Goal: Task Accomplishment & Management: Manage account settings

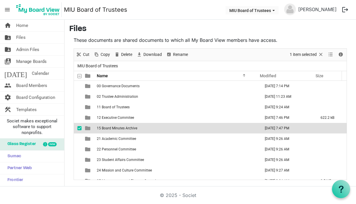
click at [175, 126] on td "15 Board Minutes Archive" at bounding box center [177, 128] width 164 height 11
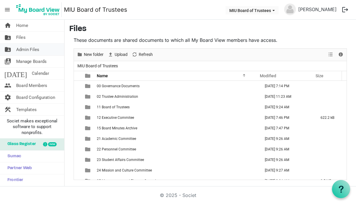
click at [32, 50] on span "Admin Files" at bounding box center [27, 50] width 23 height 12
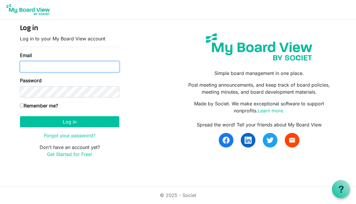
click at [40, 65] on input "Email" at bounding box center [69, 66] width 99 height 11
type input "rajastanley@maharishi.net"
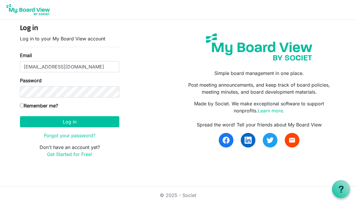
click at [22, 105] on input "Remember me?" at bounding box center [22, 106] width 4 height 4
checkbox input "true"
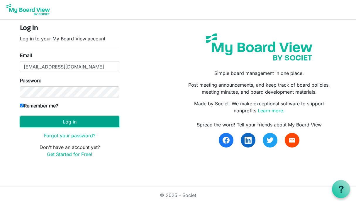
click at [55, 122] on button "Log in" at bounding box center [69, 121] width 99 height 11
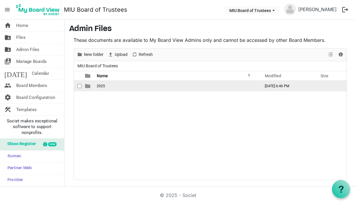
click at [101, 86] on span "2025" at bounding box center [101, 86] width 8 height 4
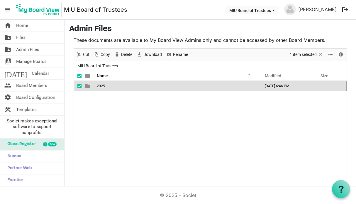
click at [101, 86] on span "2025" at bounding box center [101, 86] width 8 height 4
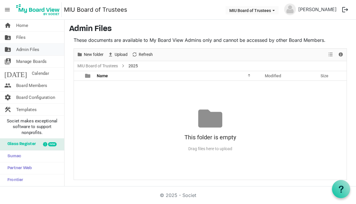
click at [31, 50] on span "Admin Files" at bounding box center [27, 50] width 23 height 12
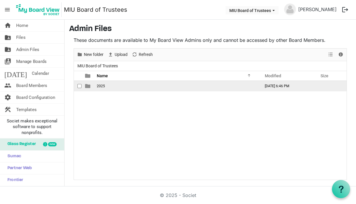
click at [103, 86] on span "2025" at bounding box center [101, 86] width 8 height 4
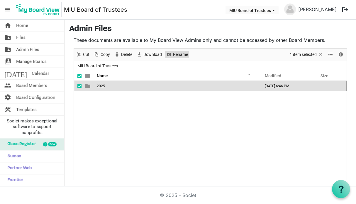
click at [176, 55] on span "Rename" at bounding box center [181, 54] width 16 height 7
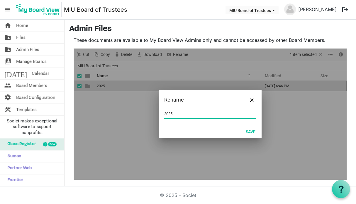
click at [177, 116] on input "2025" at bounding box center [210, 114] width 92 height 9
type input "2025-26"
click at [248, 132] on button "Save" at bounding box center [250, 132] width 17 height 8
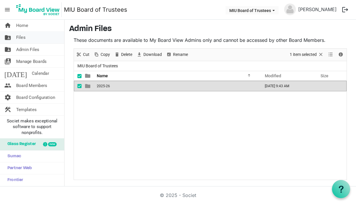
click at [26, 39] on link "folder_shared Files" at bounding box center [32, 38] width 64 height 12
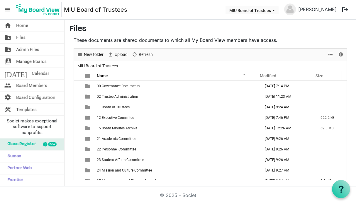
scroll to position [49, 0]
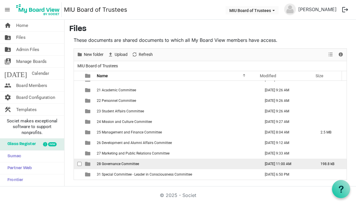
click at [197, 165] on td "28 Governance Committee" at bounding box center [177, 164] width 164 height 11
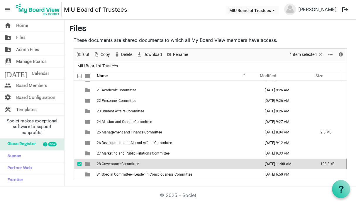
click at [125, 165] on span "28 Governance Committee" at bounding box center [118, 164] width 42 height 4
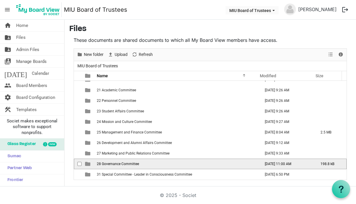
click at [125, 165] on span "28 Governance Committee" at bounding box center [118, 164] width 42 height 4
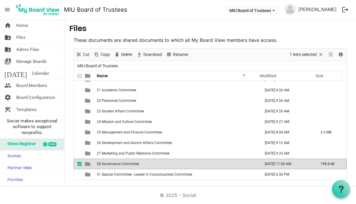
click at [125, 165] on span "28 Governance Committee" at bounding box center [118, 164] width 42 height 4
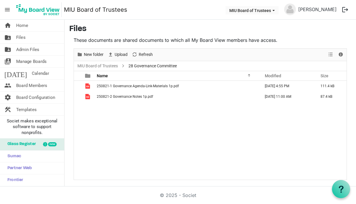
click at [9, 195] on footer "© 2025 - Societ" at bounding box center [178, 196] width 356 height 18
click at [24, 40] on span "Files" at bounding box center [20, 38] width 9 height 12
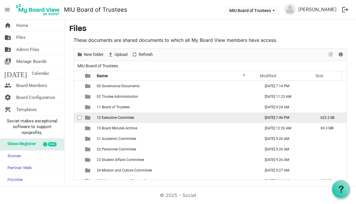
click at [126, 119] on span "12 Executive Commitee" at bounding box center [115, 118] width 37 height 4
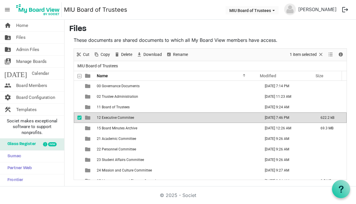
click at [121, 117] on span "12 Executive Commitee" at bounding box center [115, 118] width 37 height 4
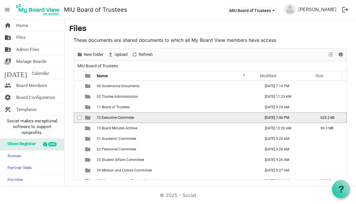
click at [121, 117] on span "12 Executive Commitee" at bounding box center [115, 118] width 37 height 4
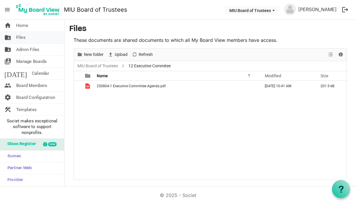
click at [22, 38] on span "Files" at bounding box center [20, 38] width 9 height 12
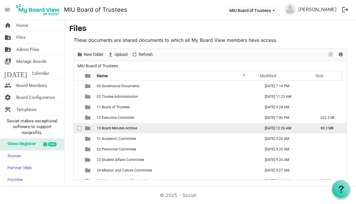
click at [110, 130] on span "15 Board Minutes Archive" at bounding box center [117, 128] width 40 height 4
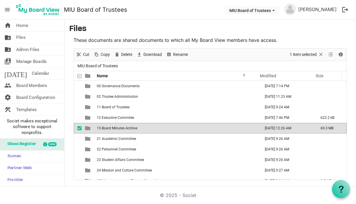
click at [110, 130] on span "15 Board Minutes Archive" at bounding box center [117, 128] width 40 height 4
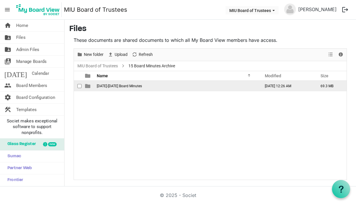
click at [107, 86] on span "1971-1975 Board Minutes" at bounding box center [119, 86] width 45 height 4
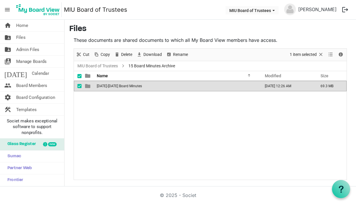
click at [107, 86] on span "1971-1975 Board Minutes" at bounding box center [119, 86] width 45 height 4
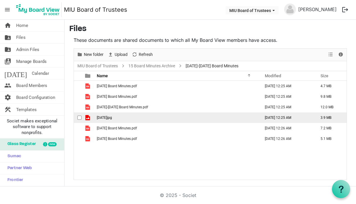
click at [108, 118] on span "1975.04.27.jpg" at bounding box center [104, 118] width 15 height 4
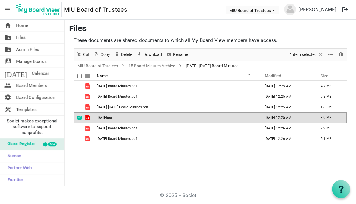
click at [108, 118] on span "1975.04.27.jpg" at bounding box center [104, 118] width 15 height 4
click at [122, 163] on div "1971.12.31 Board Minutes.pdf September 15, 2025 12:25 AM 4.7 MB 1972.12.31 Boar…" at bounding box center [210, 130] width 273 height 99
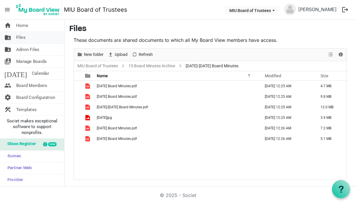
click at [25, 39] on span "Files" at bounding box center [20, 38] width 9 height 12
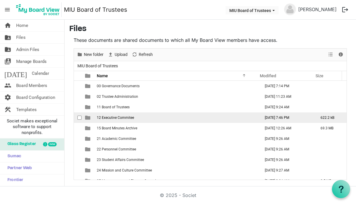
click at [115, 118] on span "12 Executive Commitee" at bounding box center [115, 118] width 37 height 4
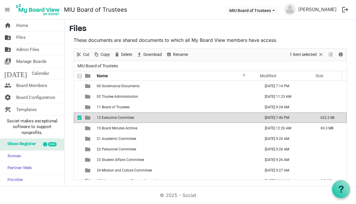
click at [115, 118] on span "12 Executive Commitee" at bounding box center [115, 118] width 37 height 4
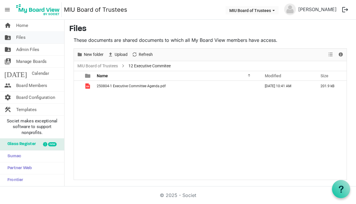
click at [25, 37] on span "Files" at bounding box center [20, 38] width 9 height 12
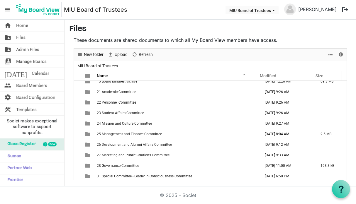
scroll to position [49, 0]
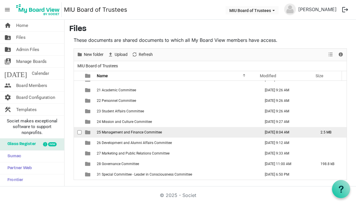
click at [133, 132] on span "25 Management and Finance Committee" at bounding box center [129, 133] width 65 height 4
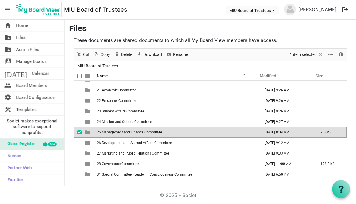
click at [133, 132] on span "25 Management and Finance Committee" at bounding box center [129, 133] width 65 height 4
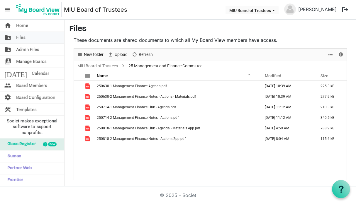
click at [20, 39] on span "Files" at bounding box center [20, 38] width 9 height 12
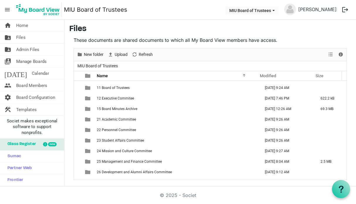
scroll to position [22, 0]
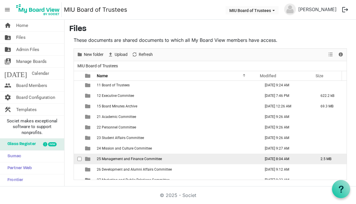
click at [159, 162] on td "25 Management and Finance Committee" at bounding box center [177, 159] width 164 height 11
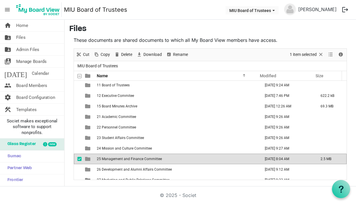
click at [150, 159] on span "25 Management and Finance Committee" at bounding box center [129, 159] width 65 height 4
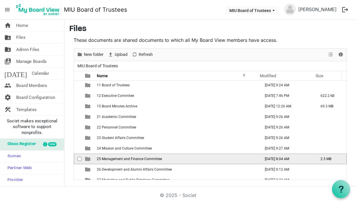
click at [150, 159] on span "25 Management and Finance Committee" at bounding box center [129, 159] width 65 height 4
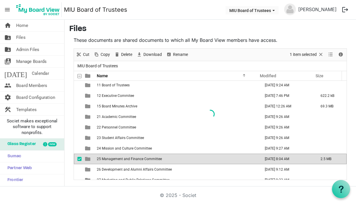
scroll to position [0, 0]
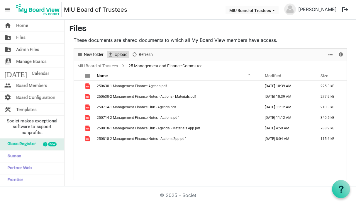
click at [119, 55] on span "Upload" at bounding box center [121, 54] width 14 height 7
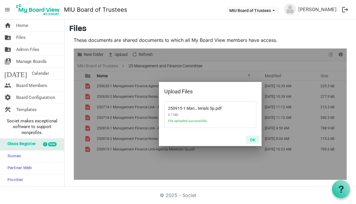
click at [254, 139] on button "OK" at bounding box center [252, 140] width 13 height 8
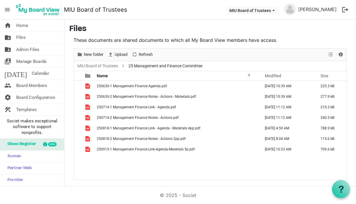
click at [224, 163] on div "250630-1 Management Finance Agenda.pdf [DATE] 10:39 AM 225.3 kB 250630-2 Manage…" at bounding box center [210, 130] width 273 height 99
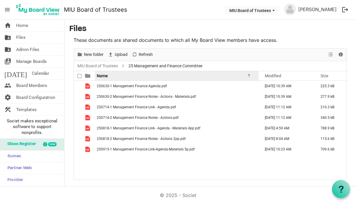
click at [140, 77] on div "Name" at bounding box center [175, 76] width 160 height 9
